Goal: Subscribe to service/newsletter

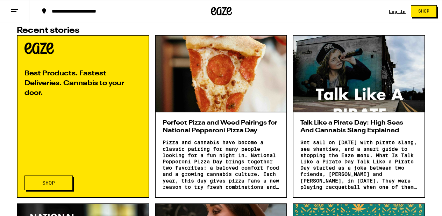
scroll to position [353, 0]
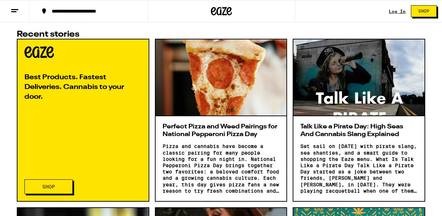
click at [246, 102] on div at bounding box center [221, 78] width 131 height 77
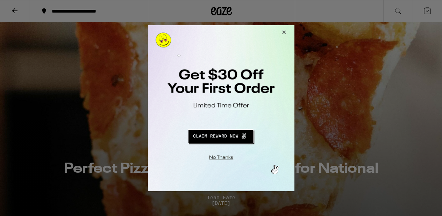
click at [231, 133] on button "Redirect to URL" at bounding box center [220, 135] width 122 height 17
